Goal: Task Accomplishment & Management: Use online tool/utility

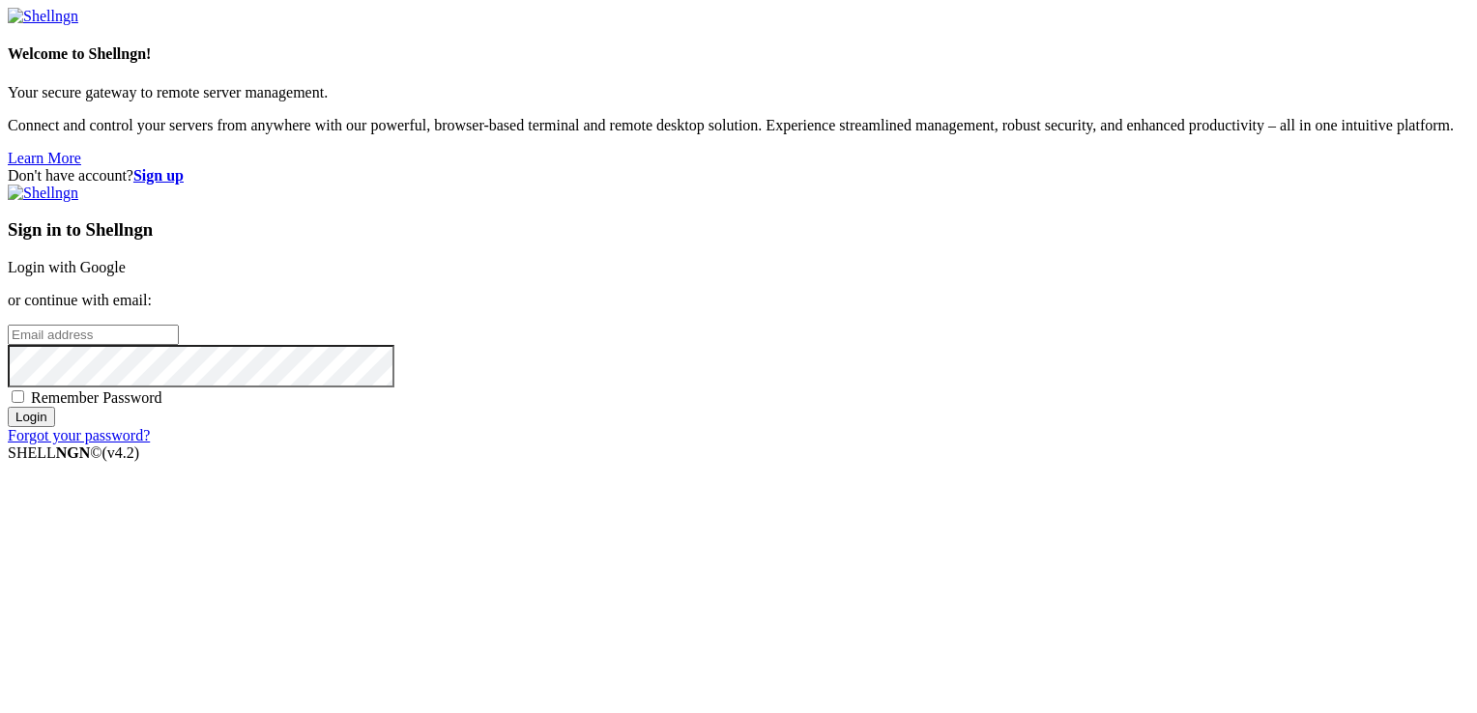
click at [126, 259] on link "Login with Google" at bounding box center [67, 267] width 118 height 16
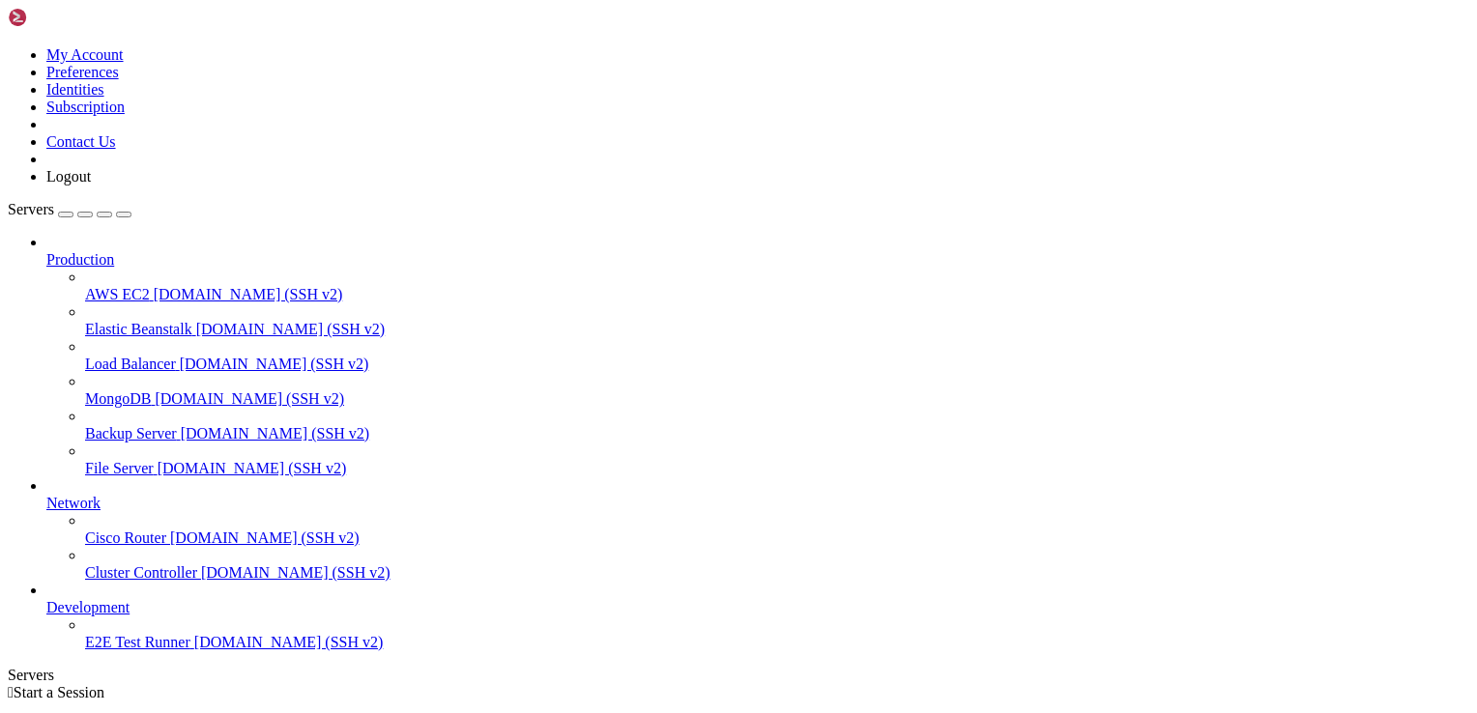
click at [8, 46] on icon at bounding box center [8, 46] width 0 height 0
click at [378, 684] on div " Start a Session" at bounding box center [739, 692] width 1462 height 17
click at [154, 286] on span "[DOMAIN_NAME] (SSH v2)" at bounding box center [248, 294] width 189 height 16
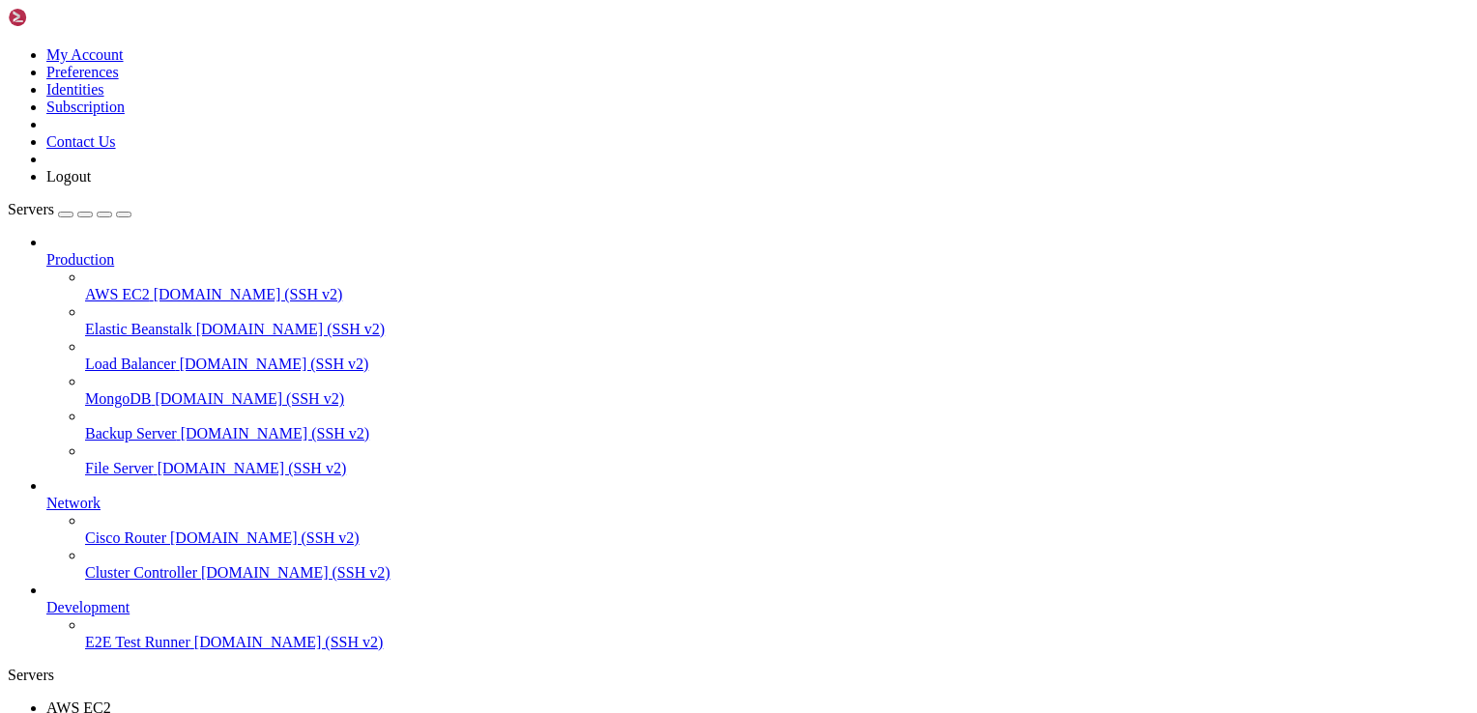
click at [85, 530] on span "Cisco Router" at bounding box center [125, 538] width 81 height 16
click at [111, 700] on span "AWS EC2" at bounding box center [78, 708] width 65 height 16
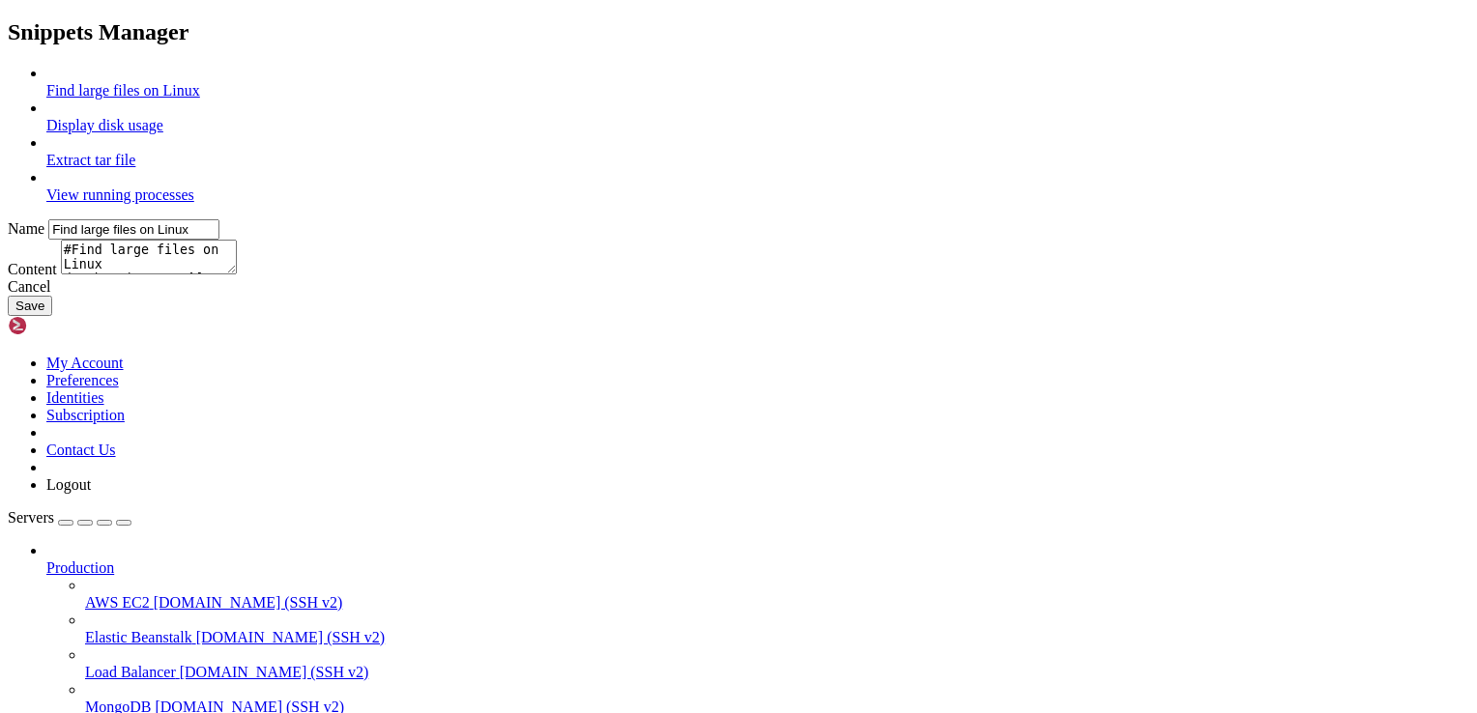
click at [8, 65] on icon at bounding box center [8, 65] width 0 height 0
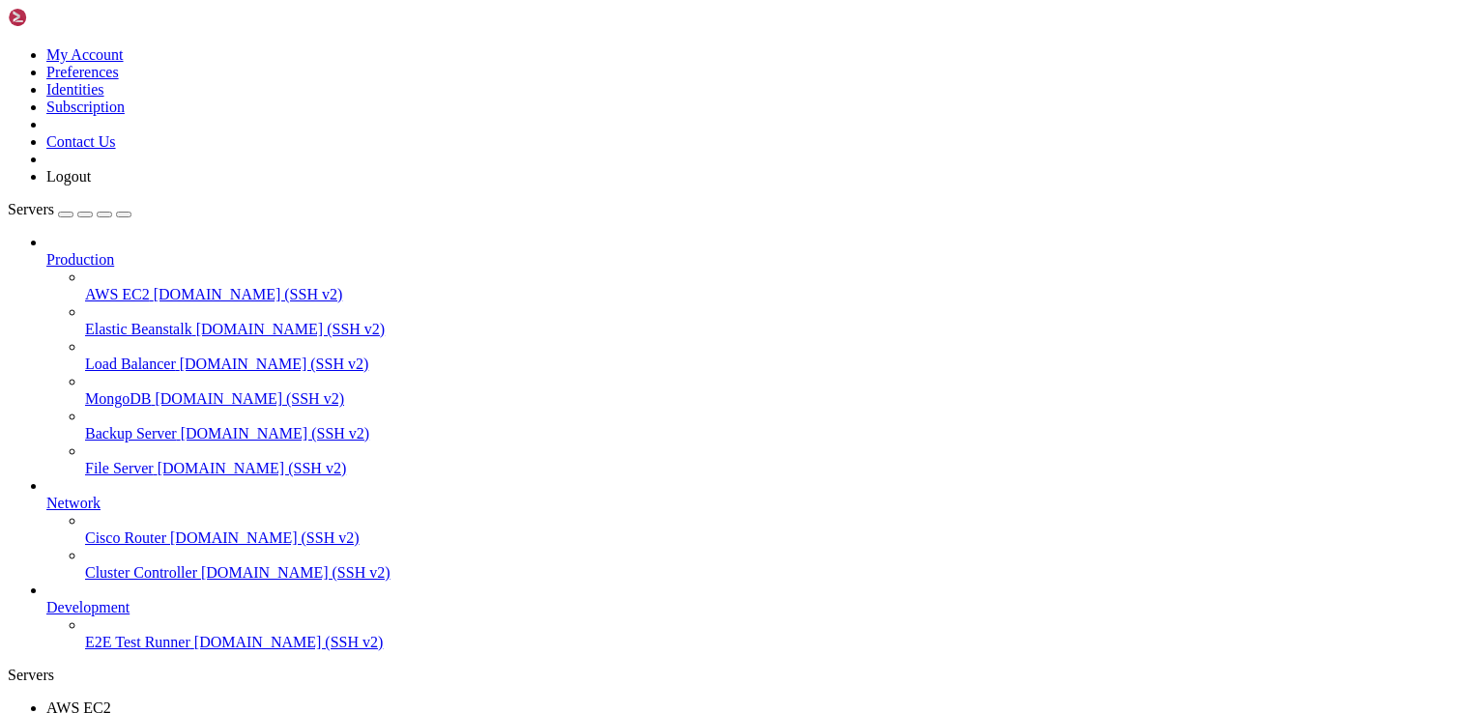
click at [154, 286] on span "[DOMAIN_NAME] (SSH v2)" at bounding box center [248, 294] width 189 height 16
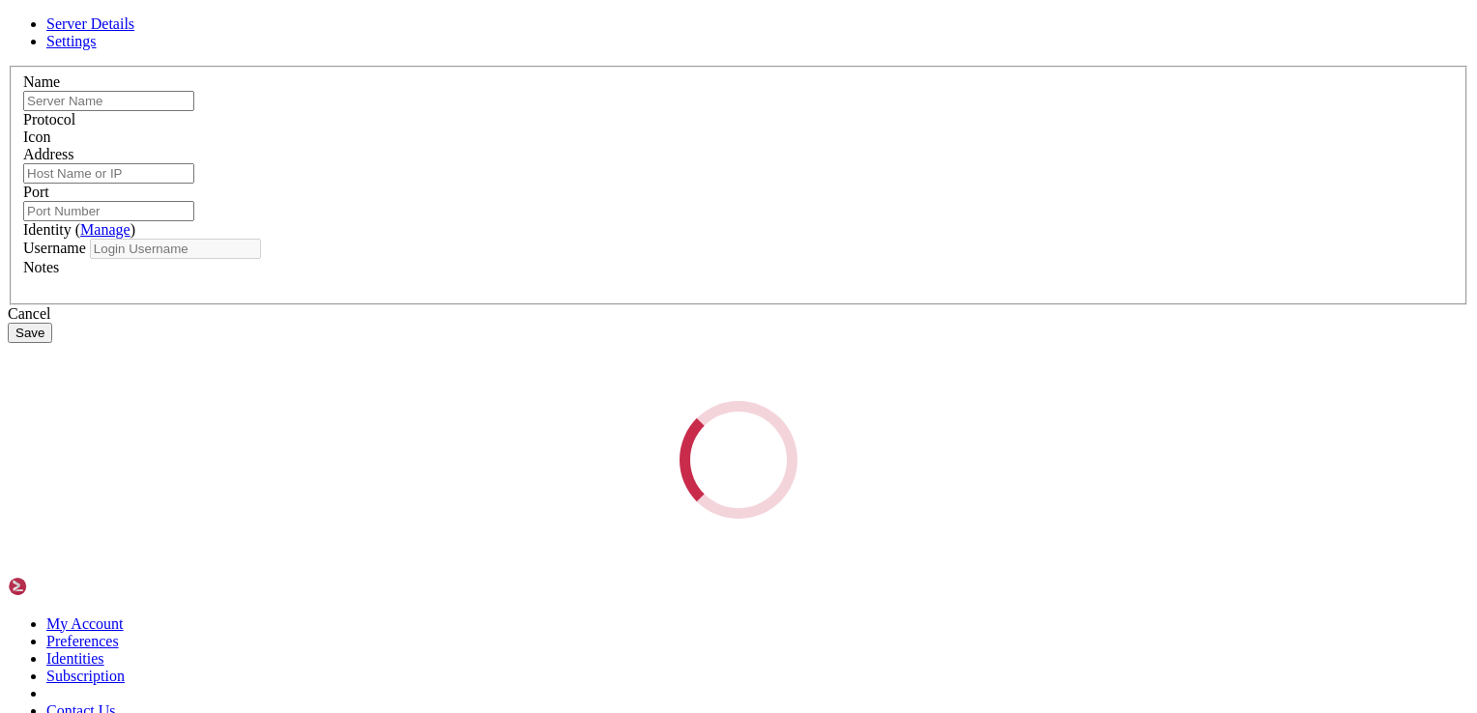
type input "AWS EC2"
type input "[DOMAIN_NAME]"
type input "22"
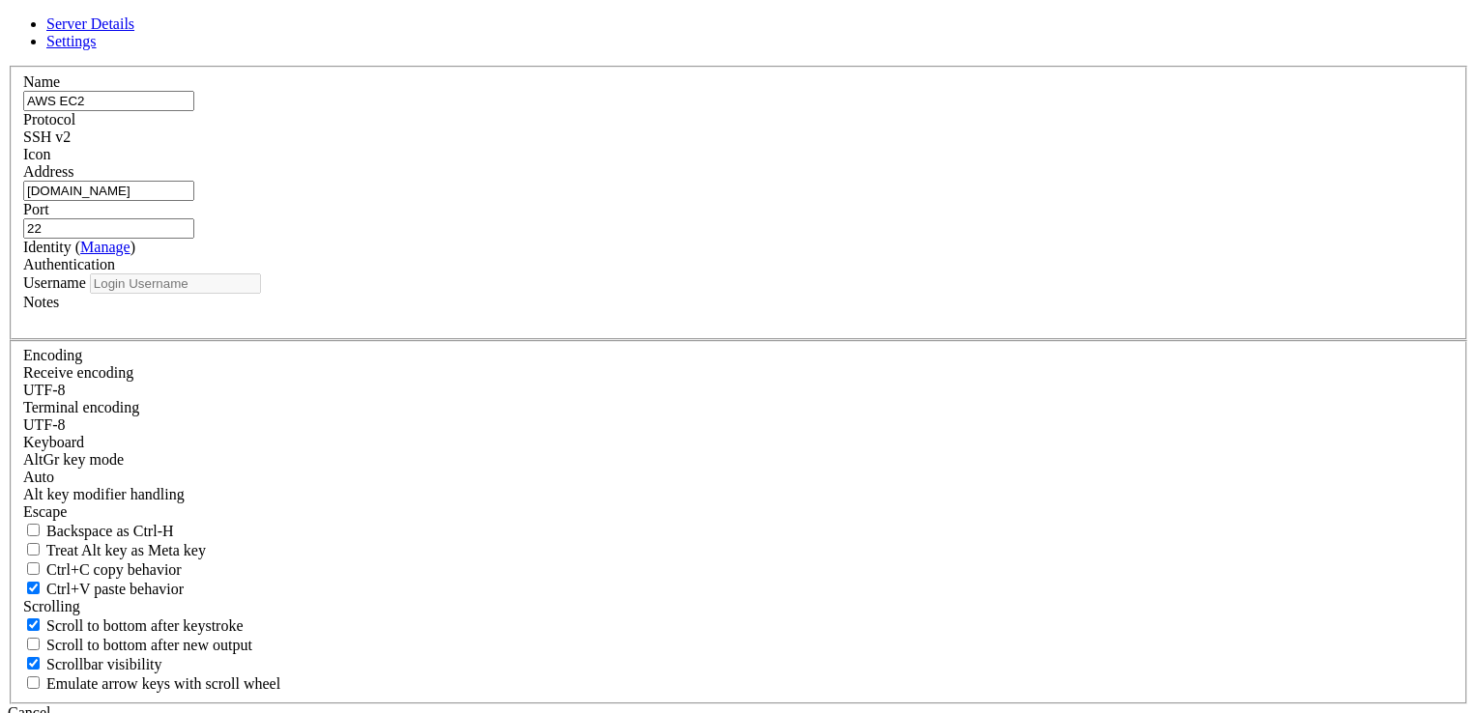
type input "root"
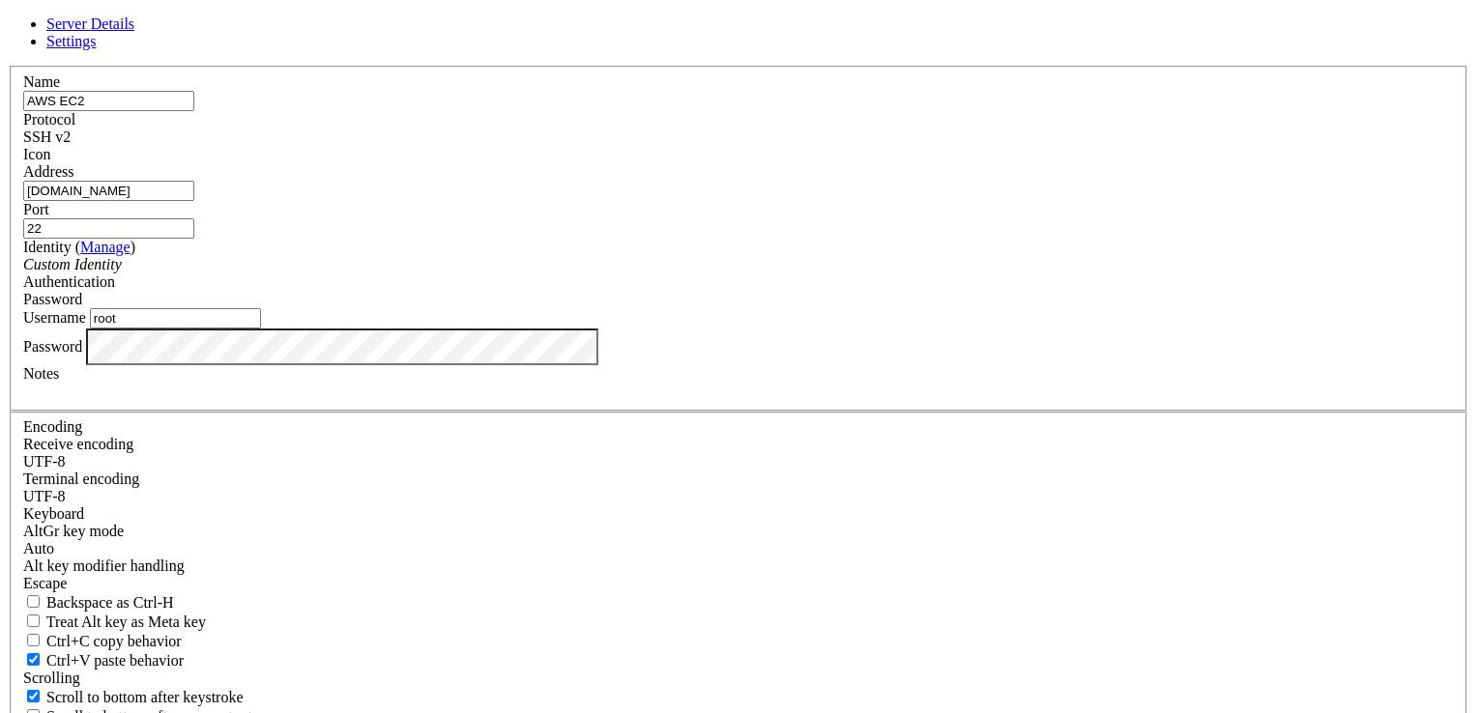
click at [858, 146] on div "SSH v2" at bounding box center [738, 137] width 1431 height 17
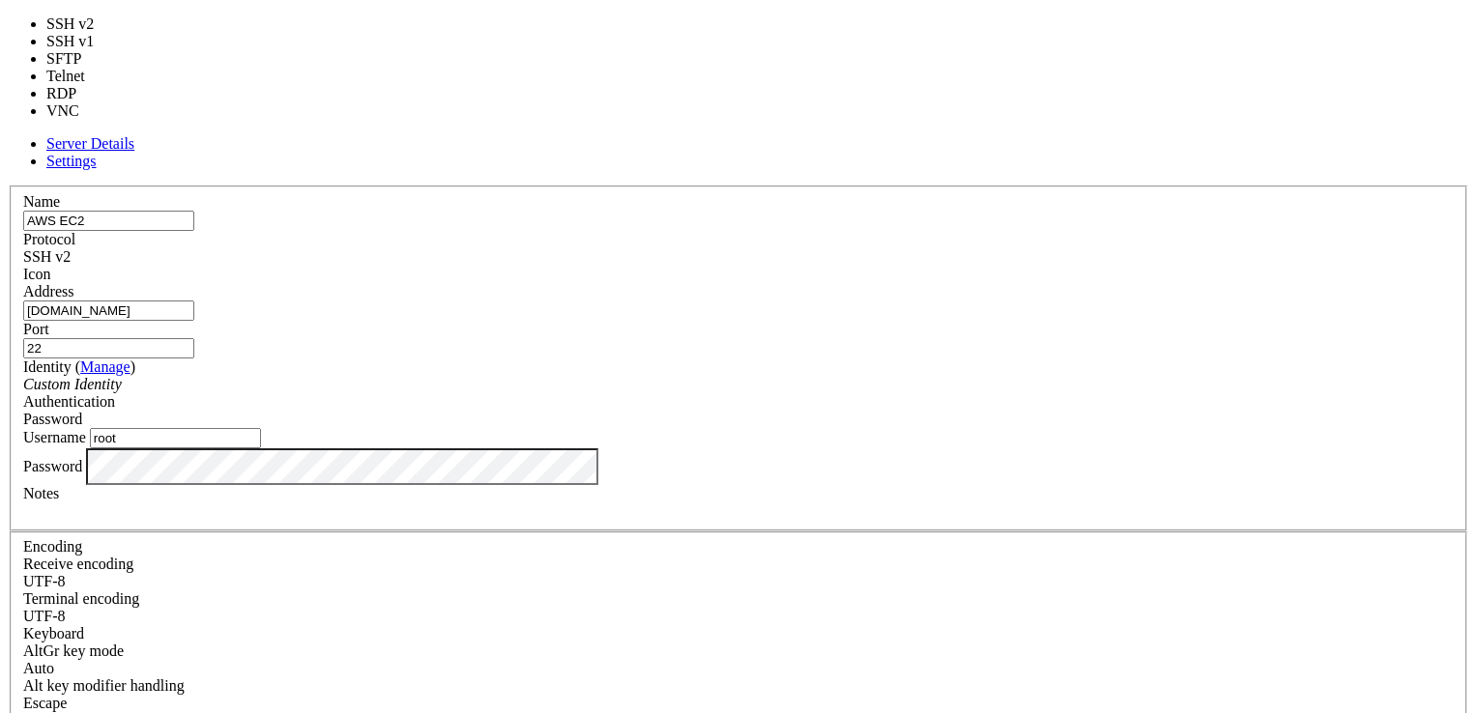
click at [858, 248] on div "SSH v2" at bounding box center [738, 256] width 1431 height 17
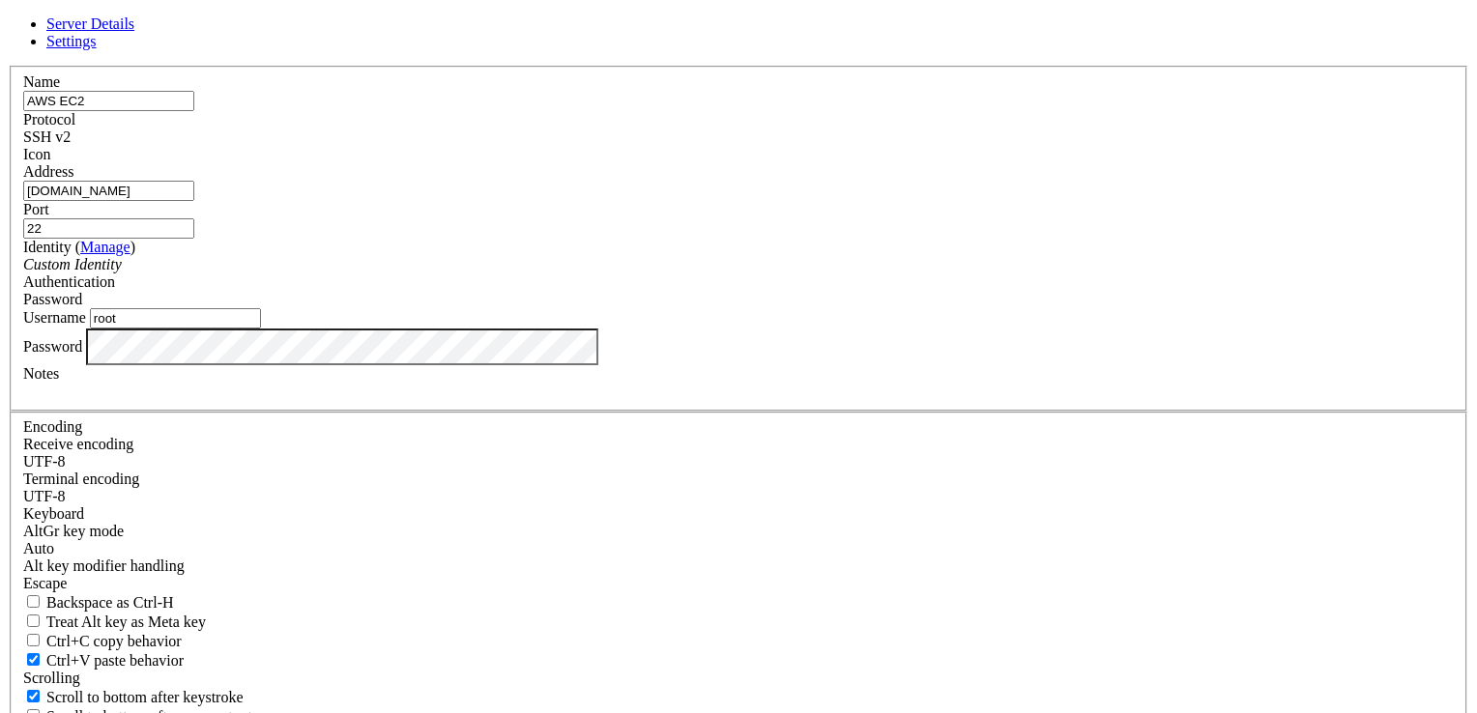
click at [8, 66] on icon at bounding box center [8, 66] width 0 height 0
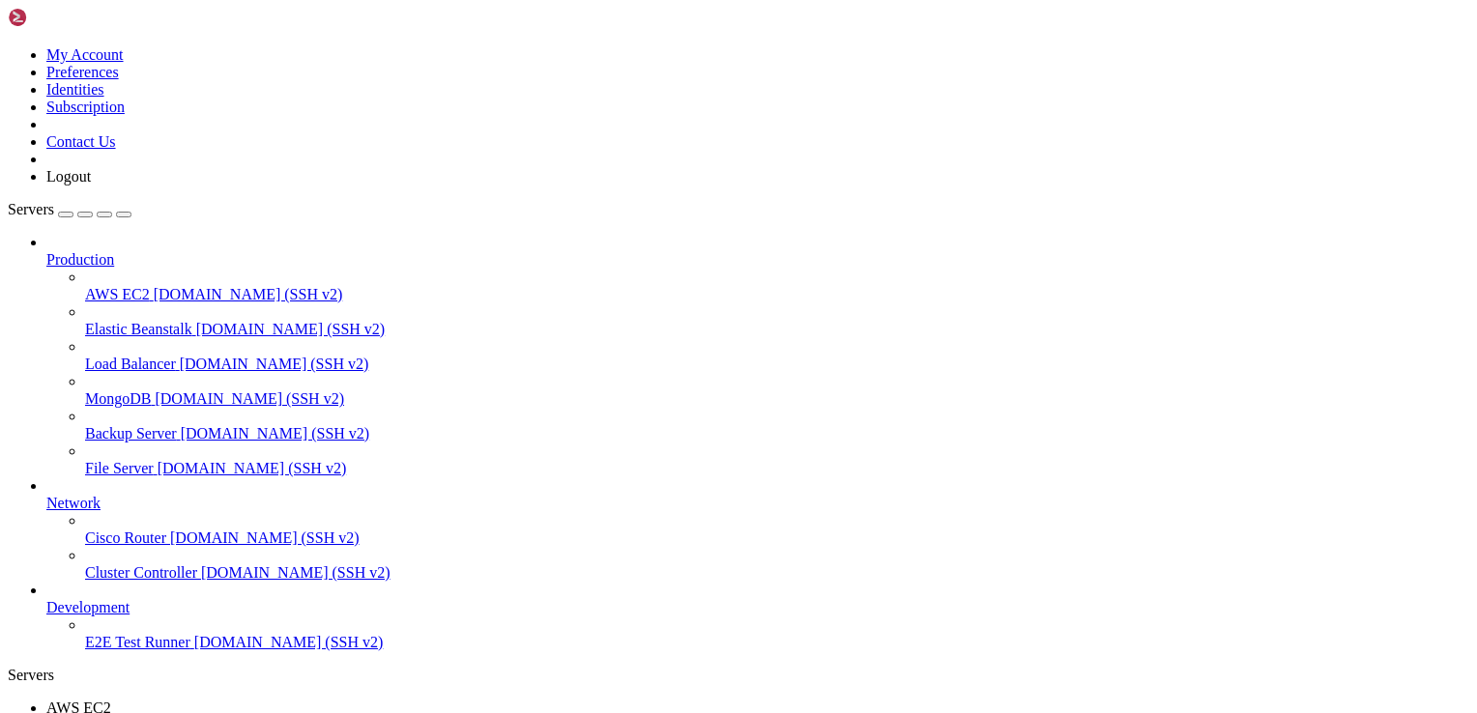
drag, startPoint x: 630, startPoint y: 106, endPoint x: 115, endPoint y: 191, distance: 522.3
drag, startPoint x: 241, startPoint y: 425, endPoint x: 286, endPoint y: 305, distance: 128.2
click at [286, 305] on div "My Account Preferences Identities Subscription Contact Us Logout Servers Produc…" at bounding box center [739, 563] width 1462 height 1110
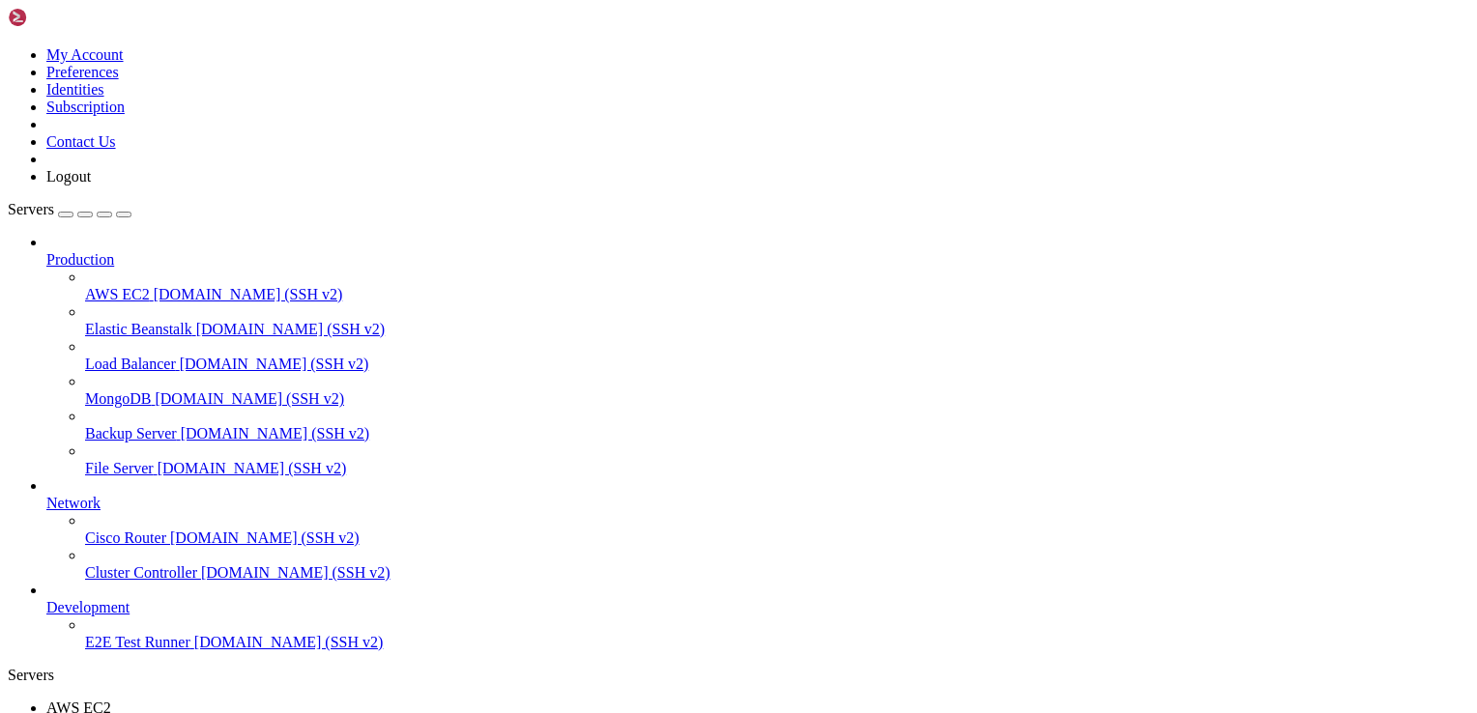
scroll to position [15, 0]
